Goal: Task Accomplishment & Management: Use online tool/utility

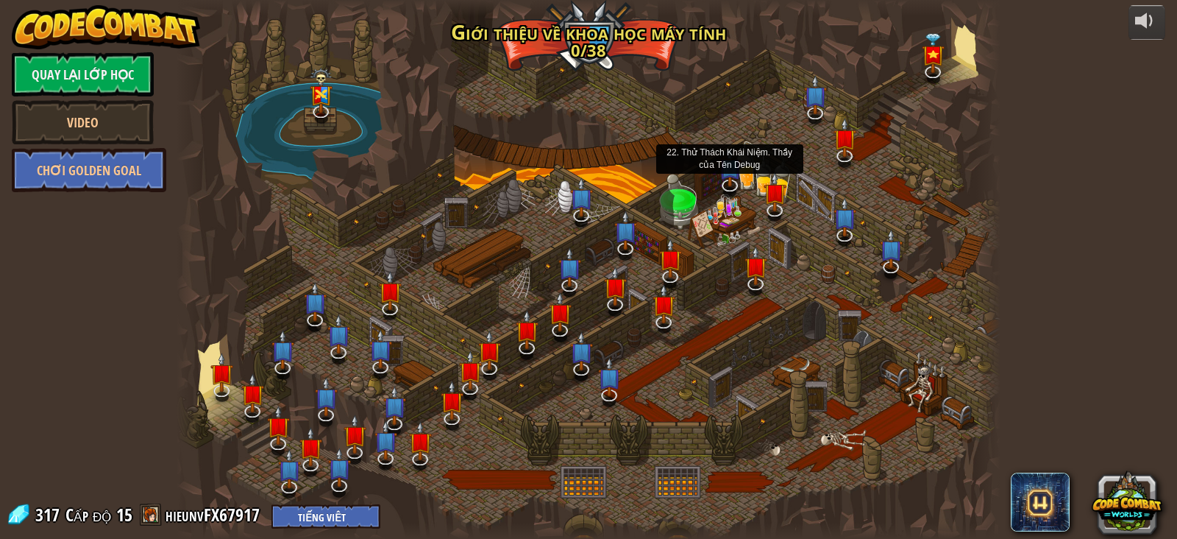
select select "vi"
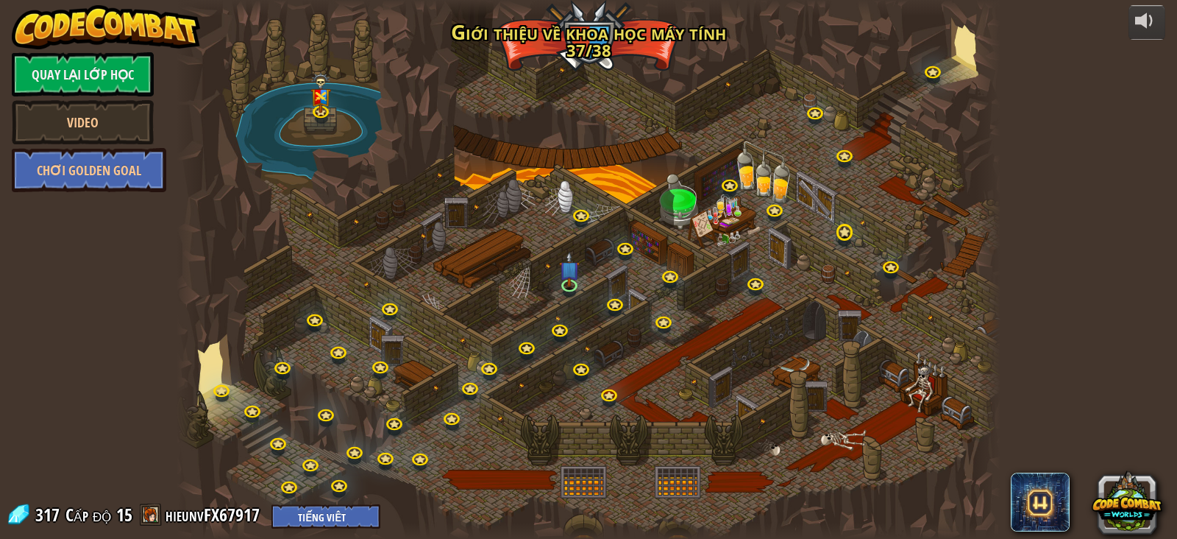
select select "vi"
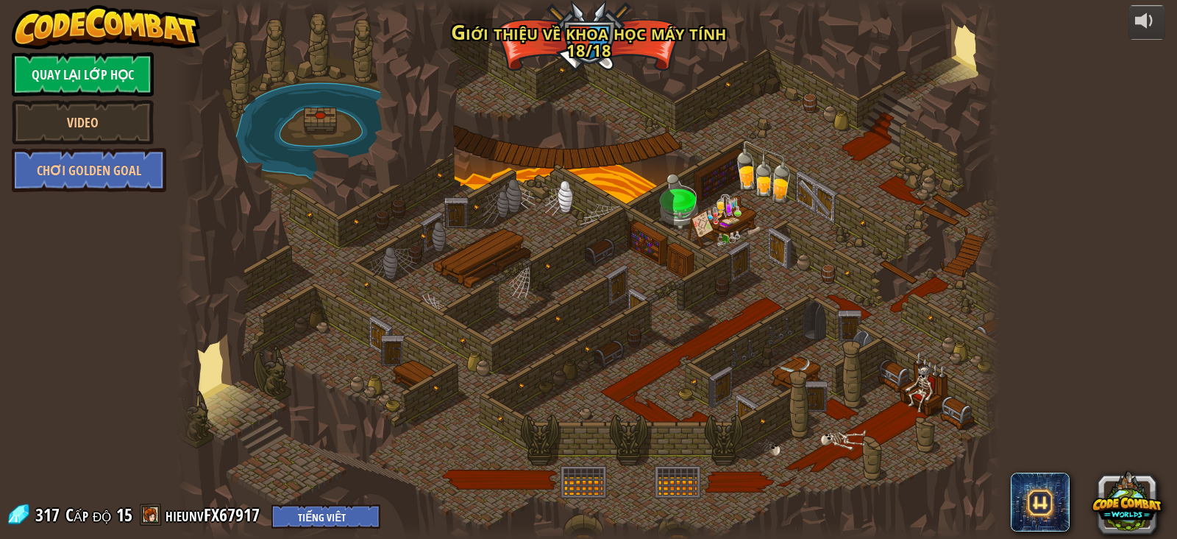
select select "vi"
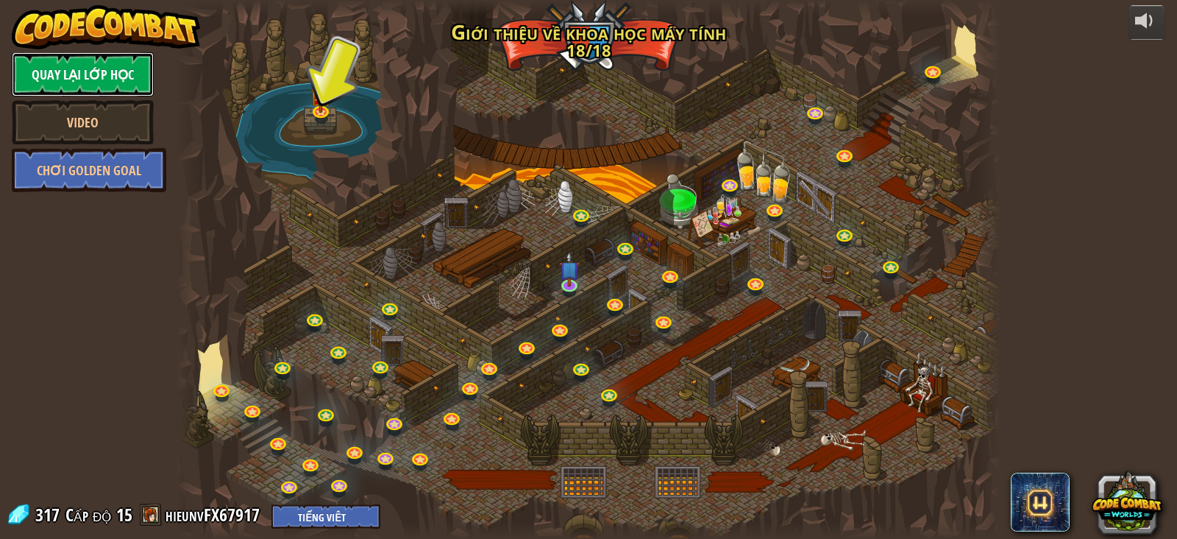
click at [142, 81] on link "Quay lại Lớp Học" at bounding box center [83, 74] width 142 height 44
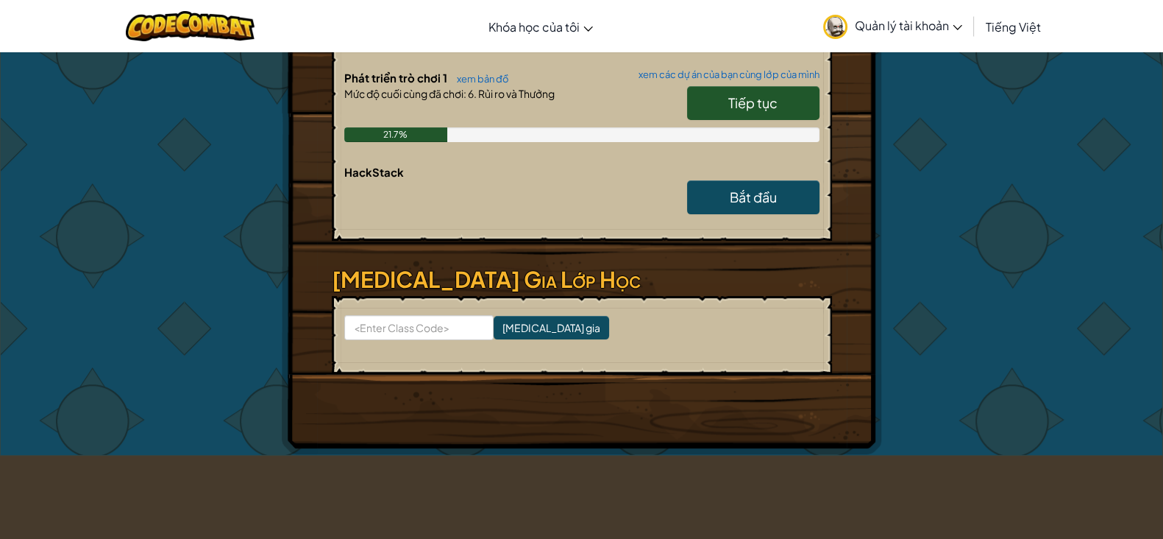
scroll to position [367, 0]
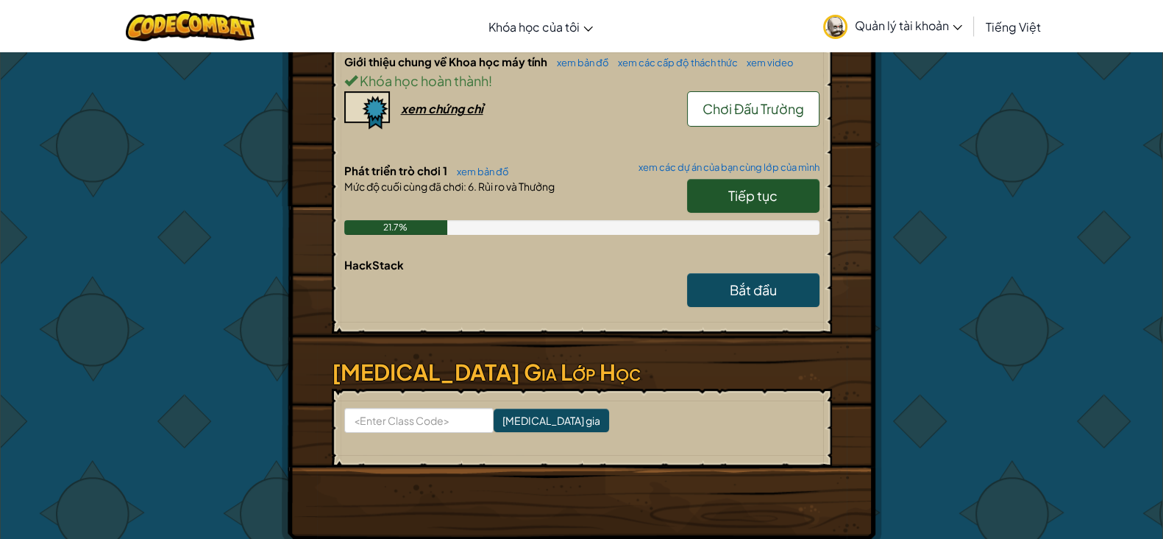
click at [750, 204] on link "Tiếp tục" at bounding box center [753, 196] width 132 height 34
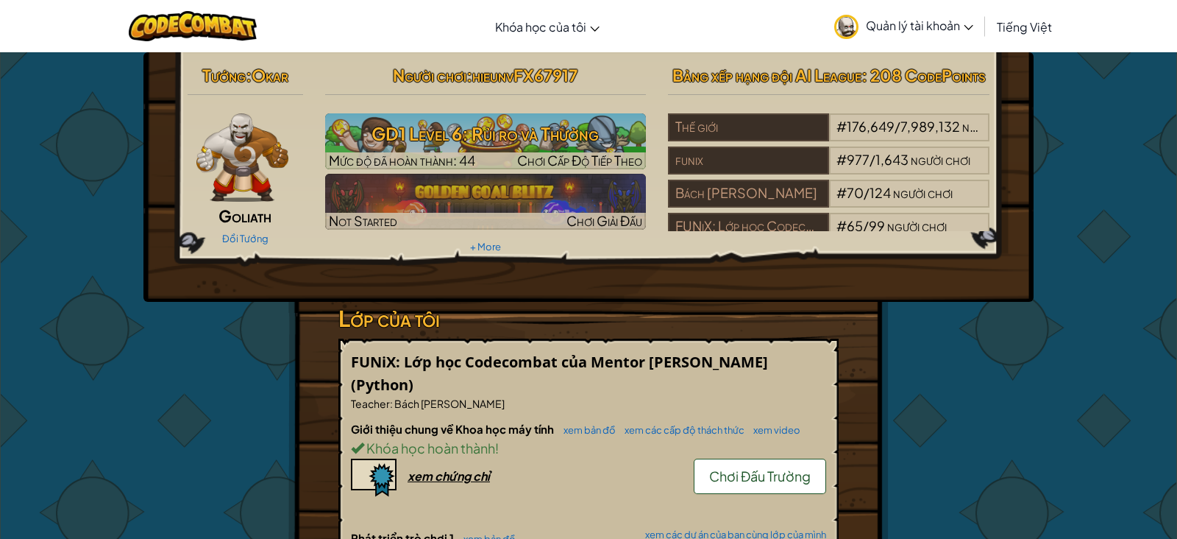
select select "vi"
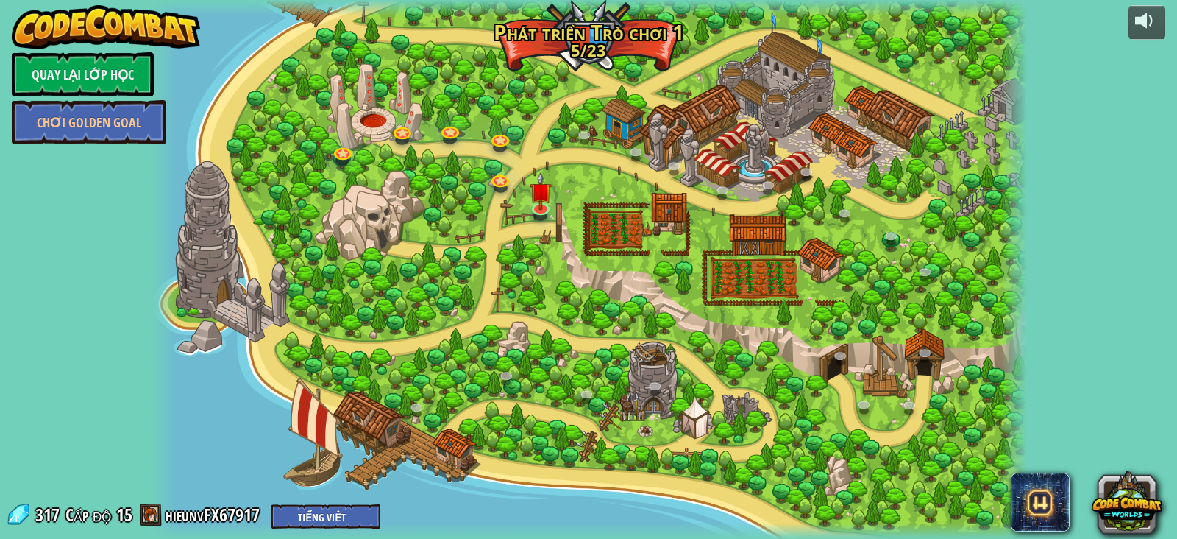
select select "vi"
click at [547, 206] on img at bounding box center [541, 182] width 22 height 52
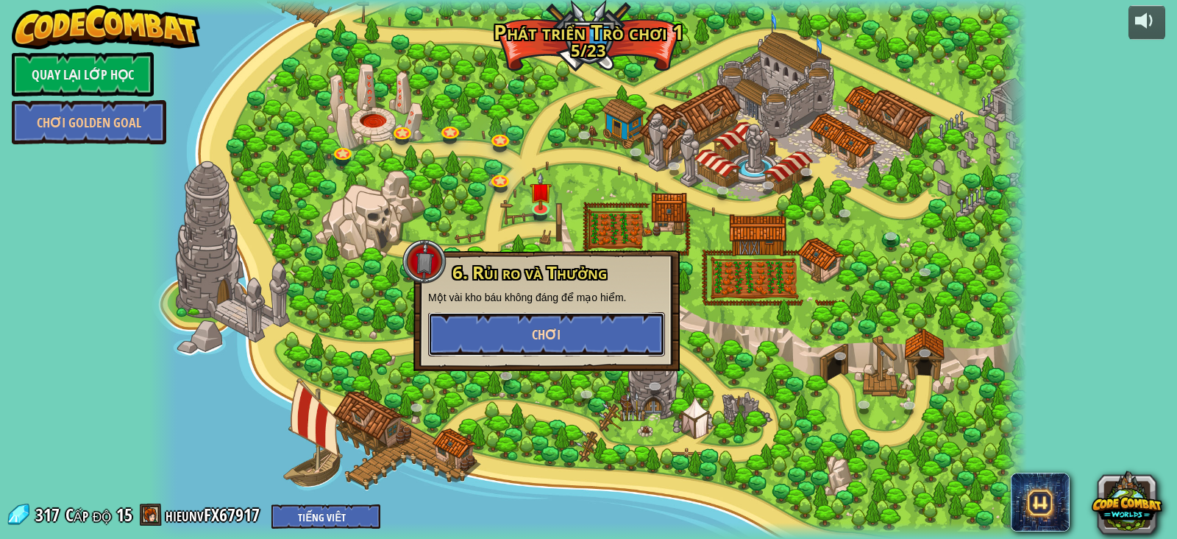
click at [586, 345] on button "Chơi" at bounding box center [546, 334] width 237 height 44
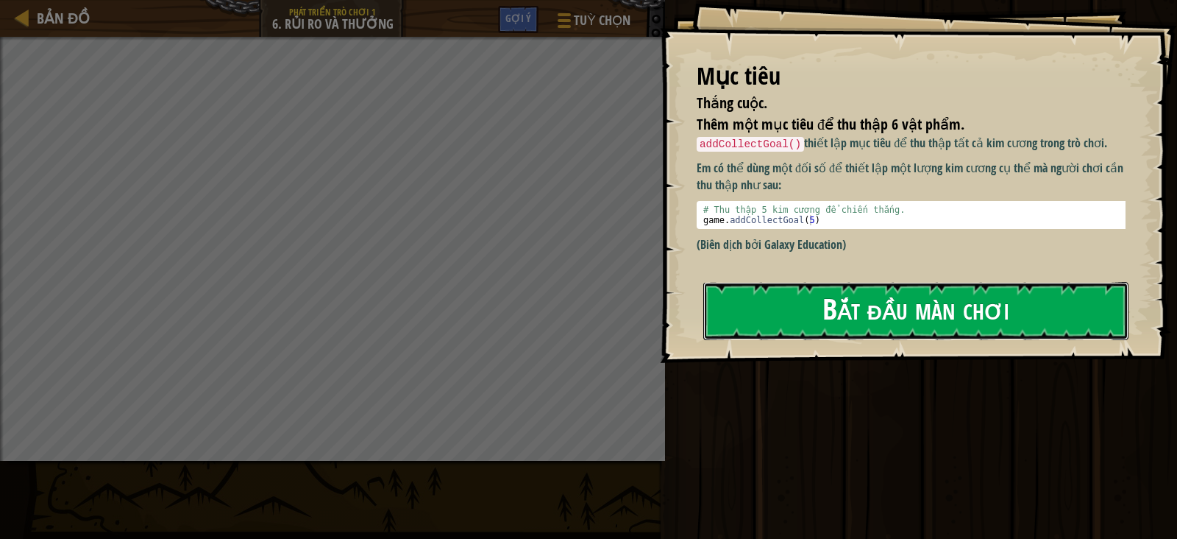
click at [839, 315] on button "Bắt đầu màn chơi" at bounding box center [915, 311] width 425 height 58
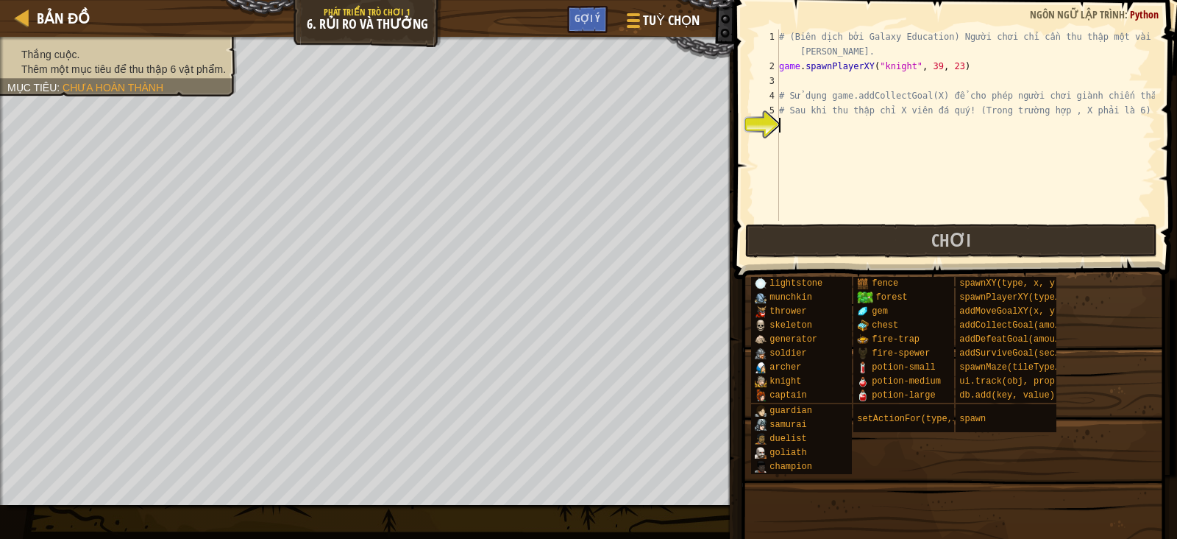
click at [832, 130] on div "# (Biên dịch bởi Galaxy Education) Người chơi chỉ cần thu thập một vài viên kim…" at bounding box center [965, 146] width 379 height 235
click at [831, 127] on div "# (Biên dịch bởi Galaxy Education) Người chơi chỉ cần thu thập một vài viên kim…" at bounding box center [965, 146] width 379 height 235
click at [581, 31] on div "Gợi ý" at bounding box center [587, 19] width 40 height 27
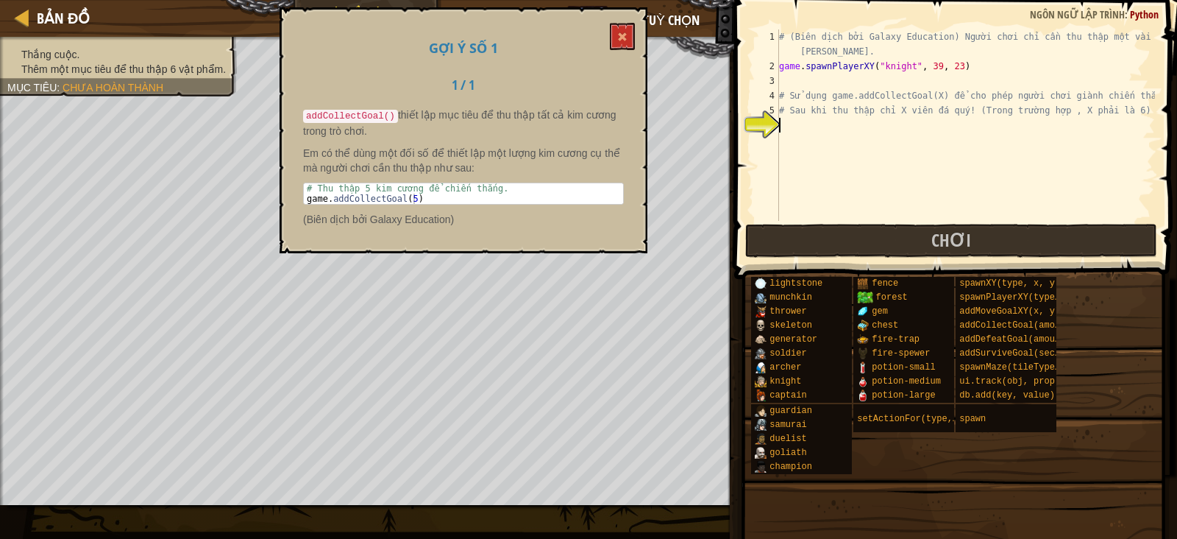
type textarea "game.addCollectGoal(5)"
drag, startPoint x: 411, startPoint y: 193, endPoint x: 643, endPoint y: 161, distance: 233.9
click at [402, 193] on div "# Thu thập 5 kim cương để chiến thắng. game . addCollectGoal ( 5 )" at bounding box center [464, 203] width 320 height 41
click at [803, 119] on div "# (Biên dịch bởi Galaxy Education) Người chơi chỉ cần thu thập một vài viên kim…" at bounding box center [965, 146] width 379 height 235
click at [894, 131] on div "# (Biên dịch bởi Galaxy Education) Người chơi chỉ cần thu thập một vài viên kim…" at bounding box center [965, 146] width 379 height 235
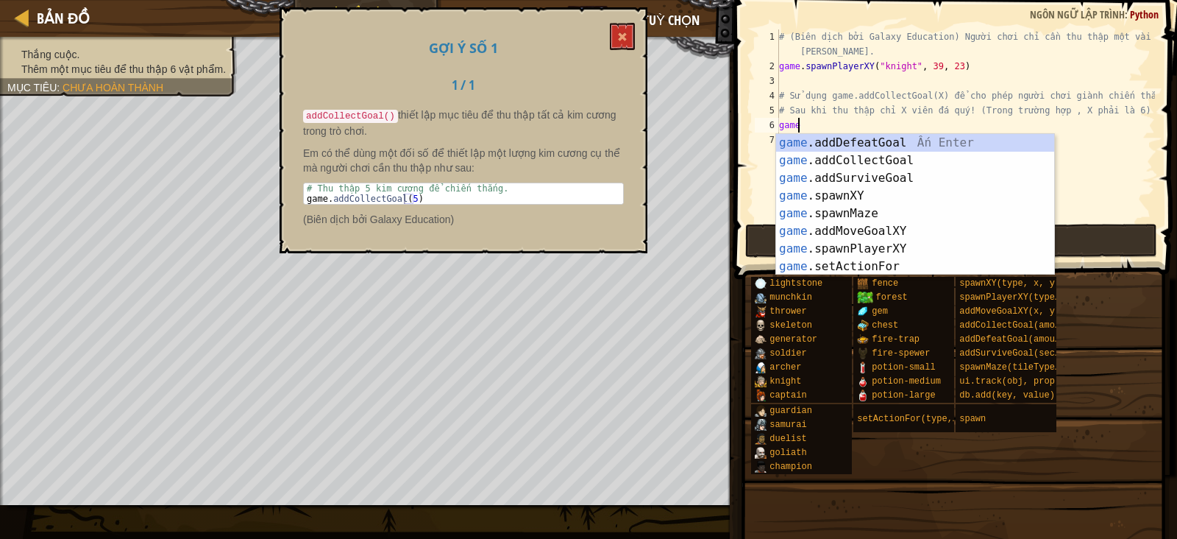
scroll to position [7, 0]
type textarea "game."
click at [908, 160] on div "game. addDefeatGoal Ấn Enter game. addCollectGoal Ấn Enter game. addSurviveGoal…" at bounding box center [915, 222] width 278 height 177
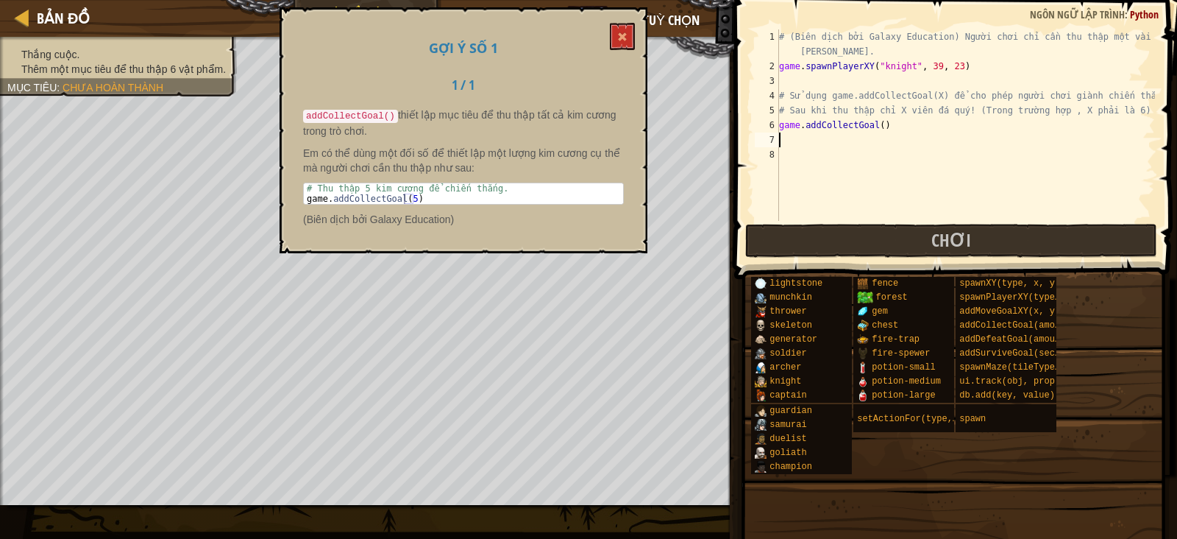
scroll to position [7, 0]
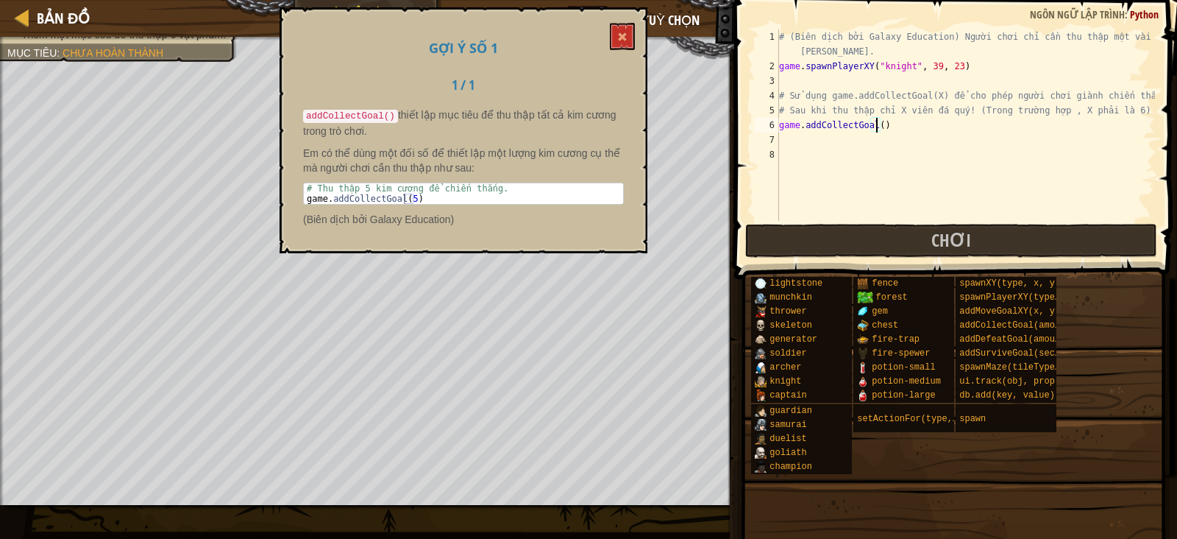
click at [875, 124] on div "# (Biên dịch bởi Galaxy Education) Người chơi chỉ cần thu thập một vài viên kim…" at bounding box center [965, 146] width 379 height 235
click at [987, 237] on button "Chơi" at bounding box center [951, 241] width 413 height 34
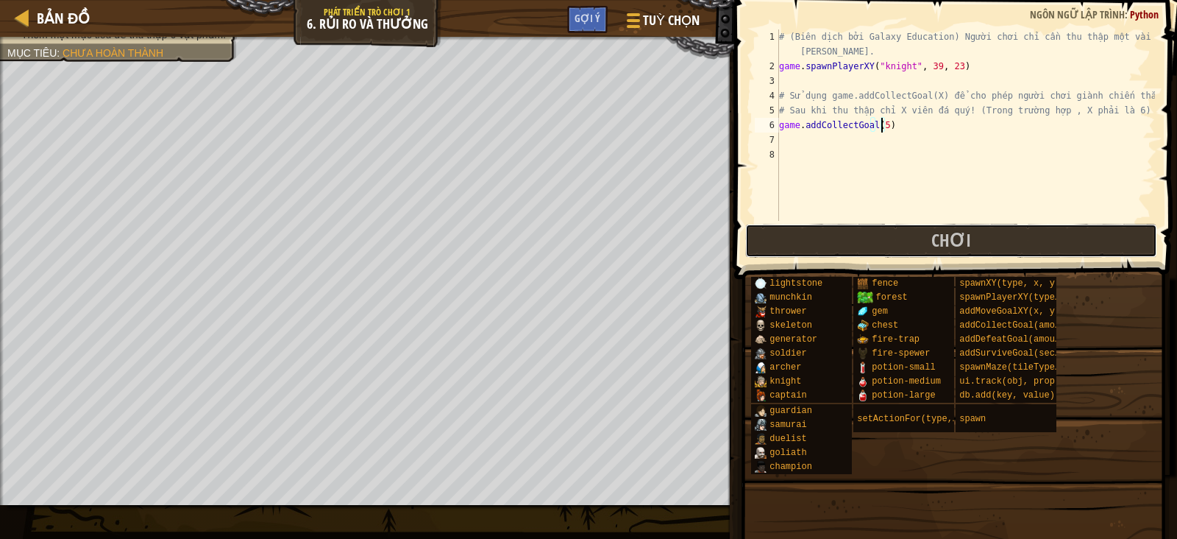
click at [844, 234] on button "Chơi" at bounding box center [951, 241] width 413 height 34
click at [848, 252] on button "Chơi" at bounding box center [951, 241] width 413 height 34
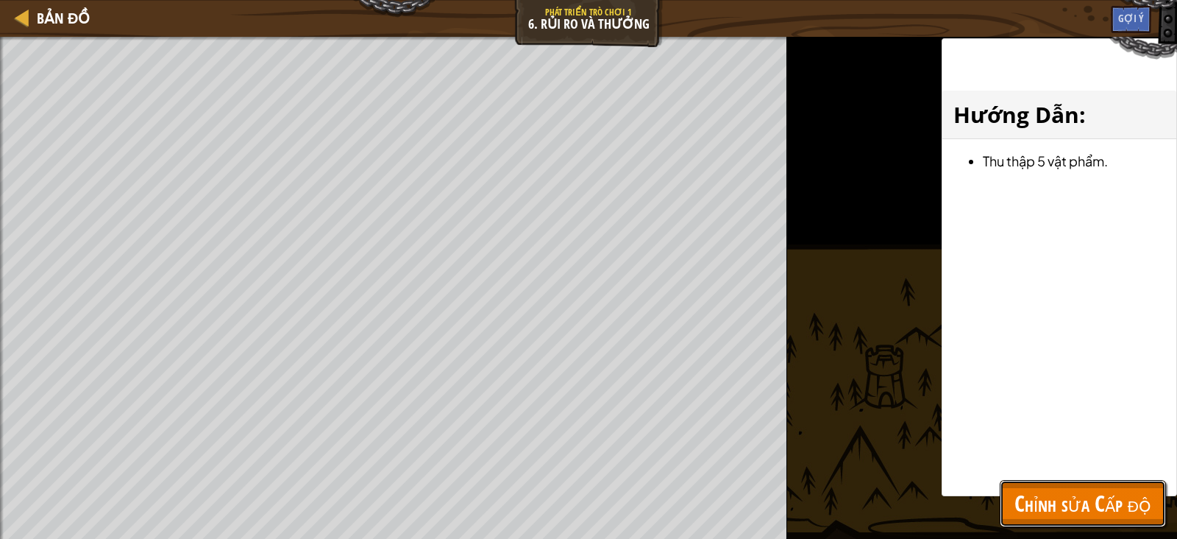
click at [1056, 506] on span "Chỉnh sửa Cấp độ" at bounding box center [1083, 503] width 137 height 30
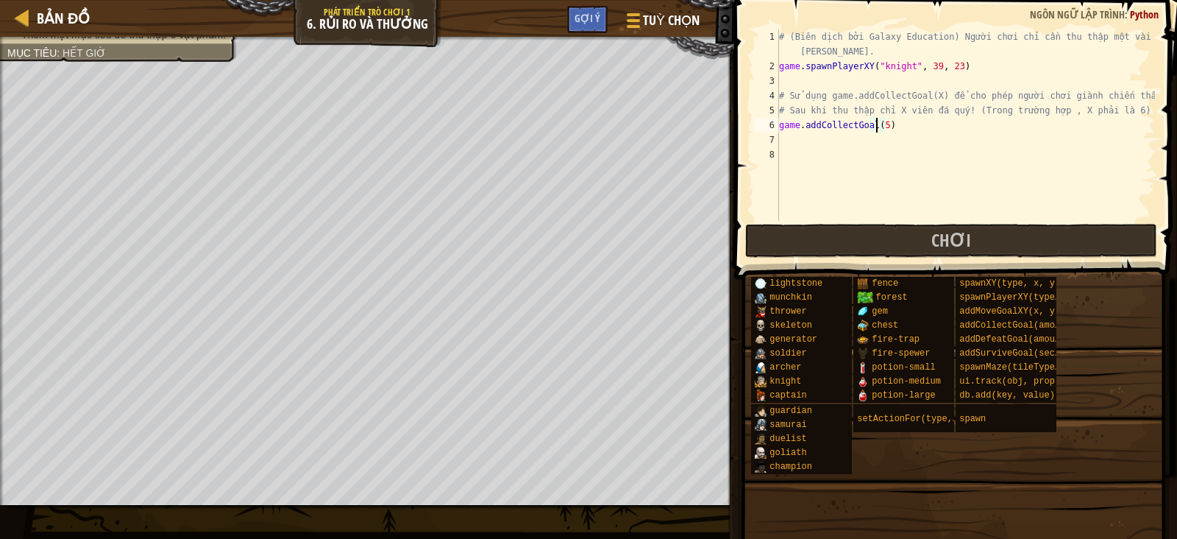
click at [876, 125] on div "# (Biên dịch bởi Galaxy Education) Người chơi chỉ cần thu thập một vài viên kim…" at bounding box center [965, 146] width 379 height 235
click at [881, 125] on div "# (Biên dịch bởi Galaxy Education) Người chơi chỉ cần thu thập một vài viên kim…" at bounding box center [965, 146] width 379 height 235
click at [923, 254] on button "Chơi" at bounding box center [951, 241] width 413 height 34
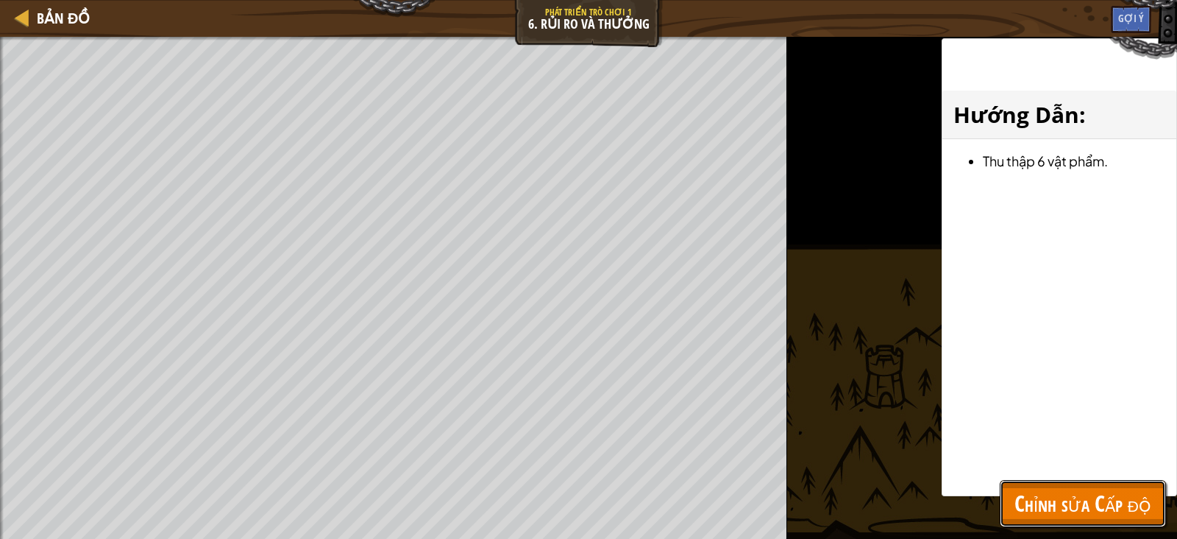
click at [1090, 508] on span "Chỉnh sửa Cấp độ" at bounding box center [1083, 503] width 137 height 30
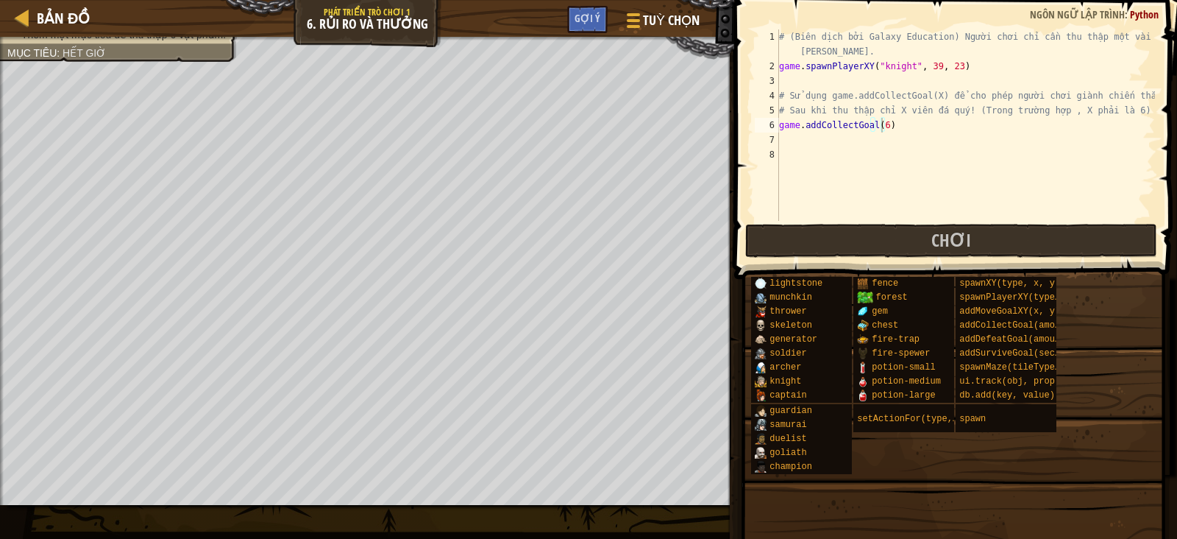
click at [884, 127] on div "# (Biên dịch bởi Galaxy Education) Người chơi chỉ cần thu thập một vài viên kim…" at bounding box center [965, 146] width 379 height 235
click at [883, 127] on div "# (Biên dịch bởi Galaxy Education) Người chơi chỉ cần thu thập một vài viên kim…" at bounding box center [965, 146] width 379 height 235
type textarea "game.addCollectGoal(9)"
drag, startPoint x: 1037, startPoint y: 245, endPoint x: 821, endPoint y: 357, distance: 242.8
click at [1036, 245] on button "Chơi" at bounding box center [951, 241] width 413 height 34
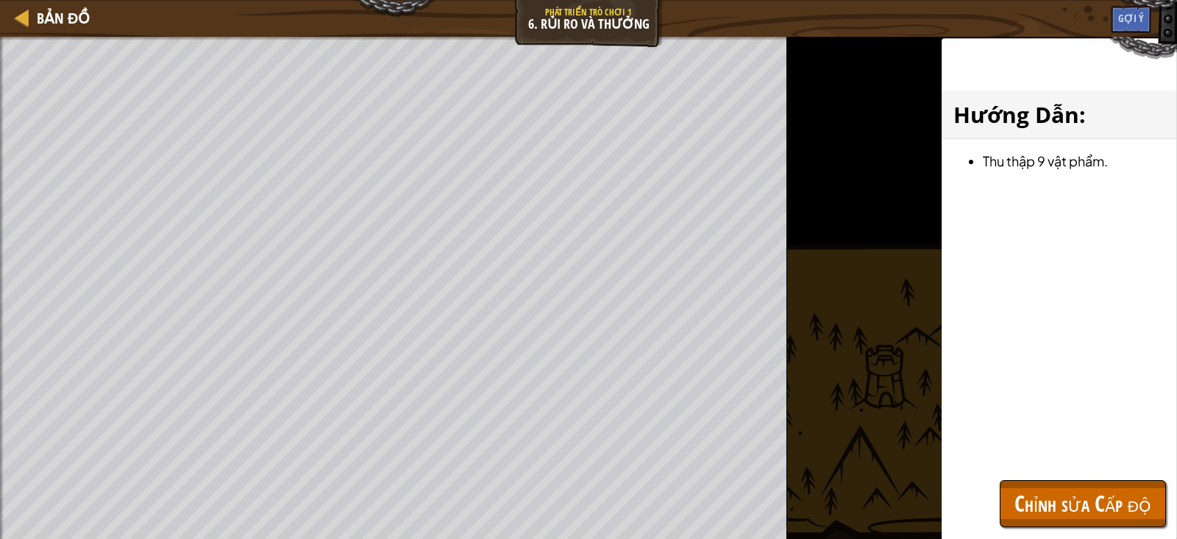
click at [824, 448] on div "Thắng cuộc. Thêm một mục tiêu để thu thập 6 vật phẩm. Mục tiêu : Hết giờ ♫ Game…" at bounding box center [588, 288] width 1177 height 502
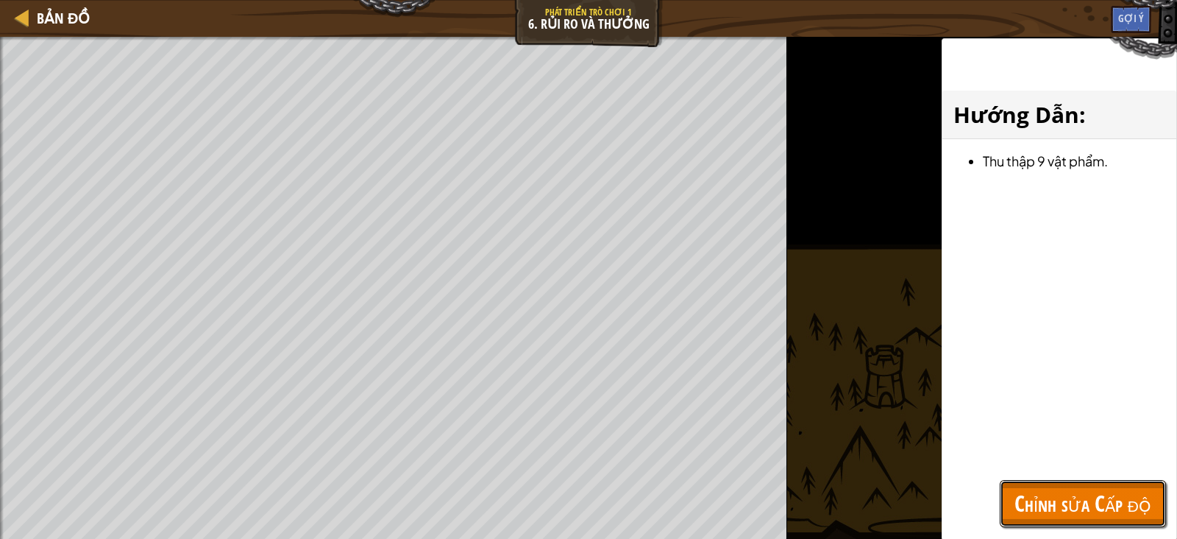
click at [1045, 493] on span "Chỉnh sửa Cấp độ" at bounding box center [1083, 503] width 137 height 30
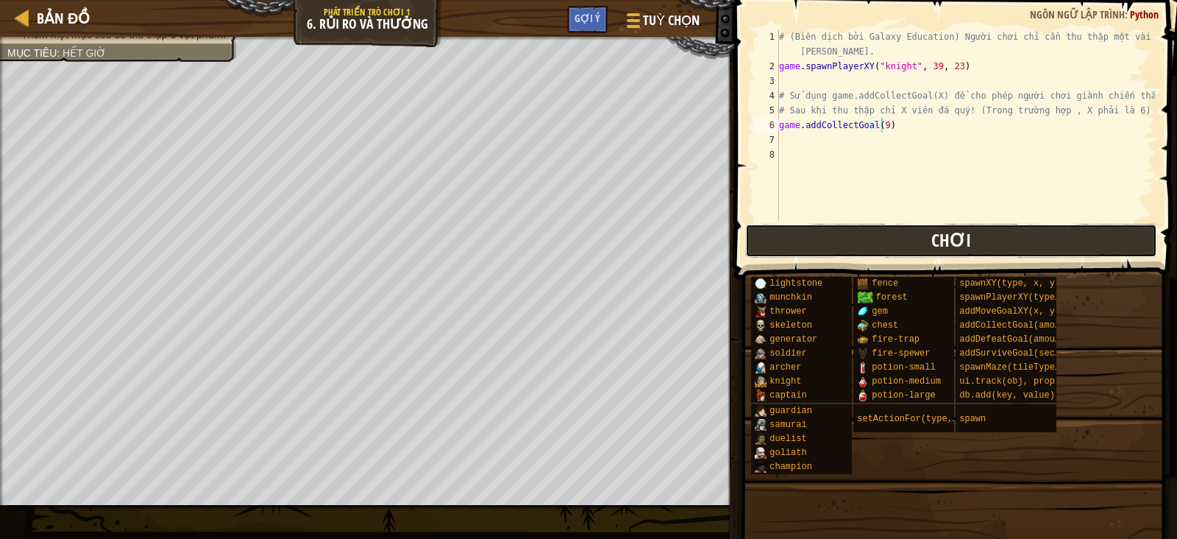
click at [923, 238] on button "Chơi" at bounding box center [951, 241] width 413 height 34
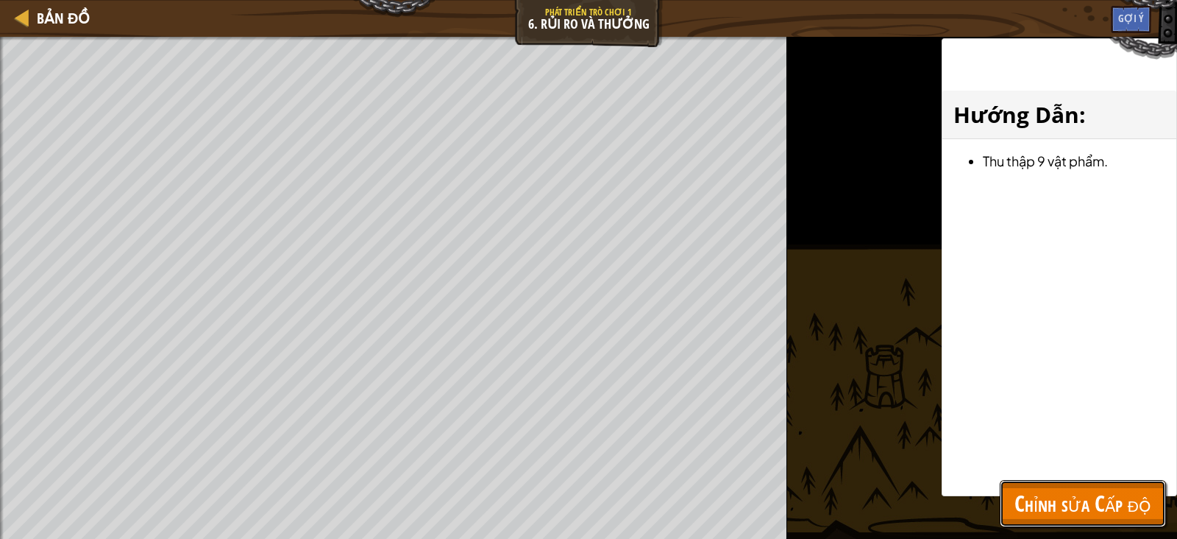
click at [1089, 519] on button "Chỉnh sửa Cấp độ" at bounding box center [1083, 503] width 166 height 47
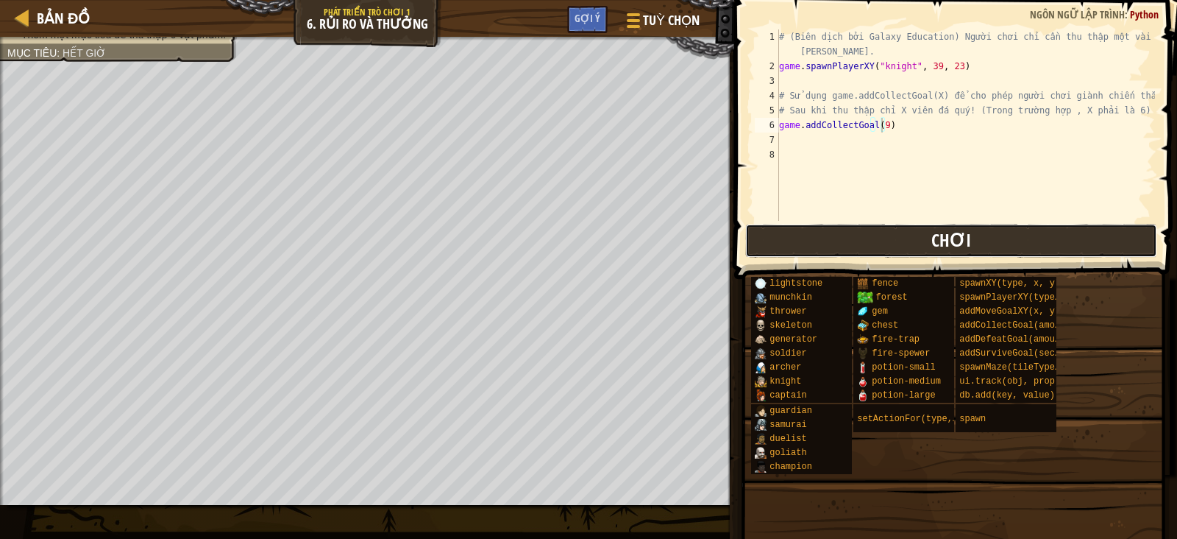
click at [923, 241] on button "Chơi" at bounding box center [951, 241] width 413 height 34
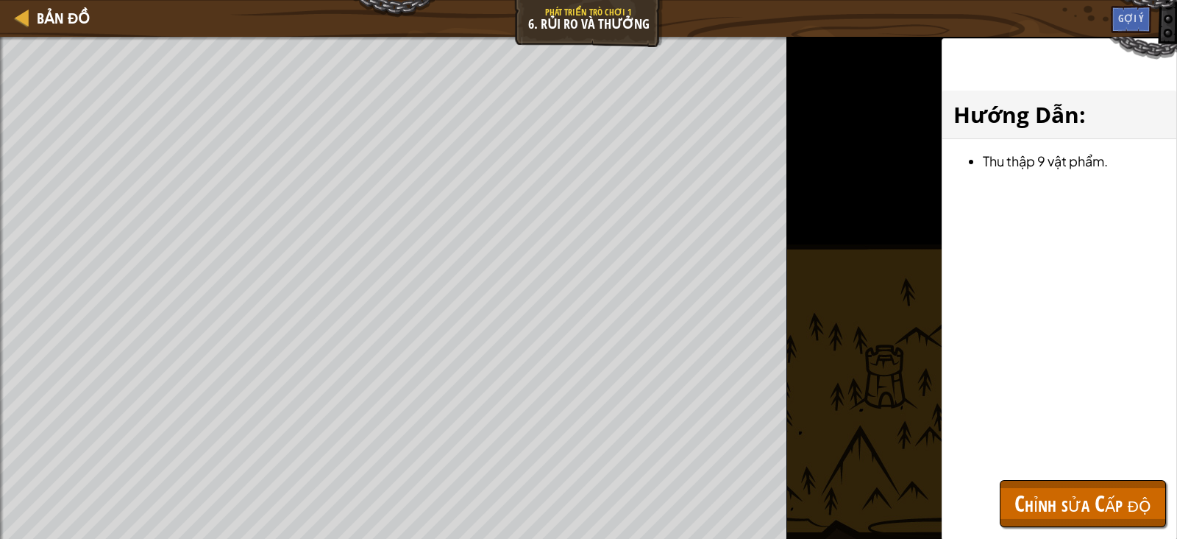
click at [1059, 531] on div "Hướng Dẫn : Thu thập 9 vật phẩm." at bounding box center [1059, 289] width 235 height 502
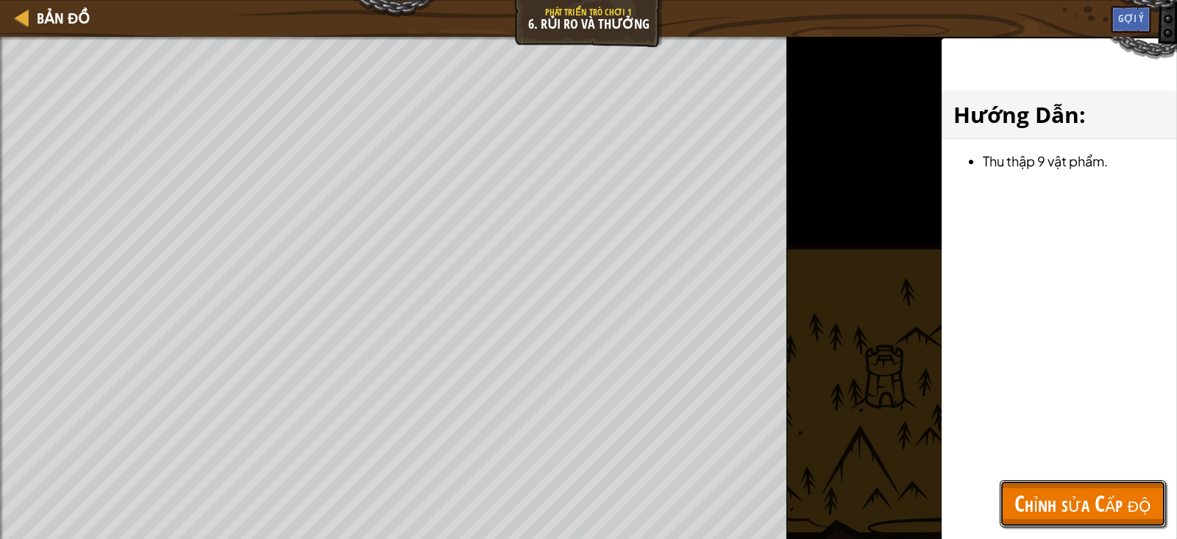
drag, startPoint x: 1063, startPoint y: 511, endPoint x: 1023, endPoint y: 333, distance: 182.6
click at [1063, 509] on span "Chỉnh sửa Cấp độ" at bounding box center [1083, 503] width 137 height 30
